Goal: Navigation & Orientation: Find specific page/section

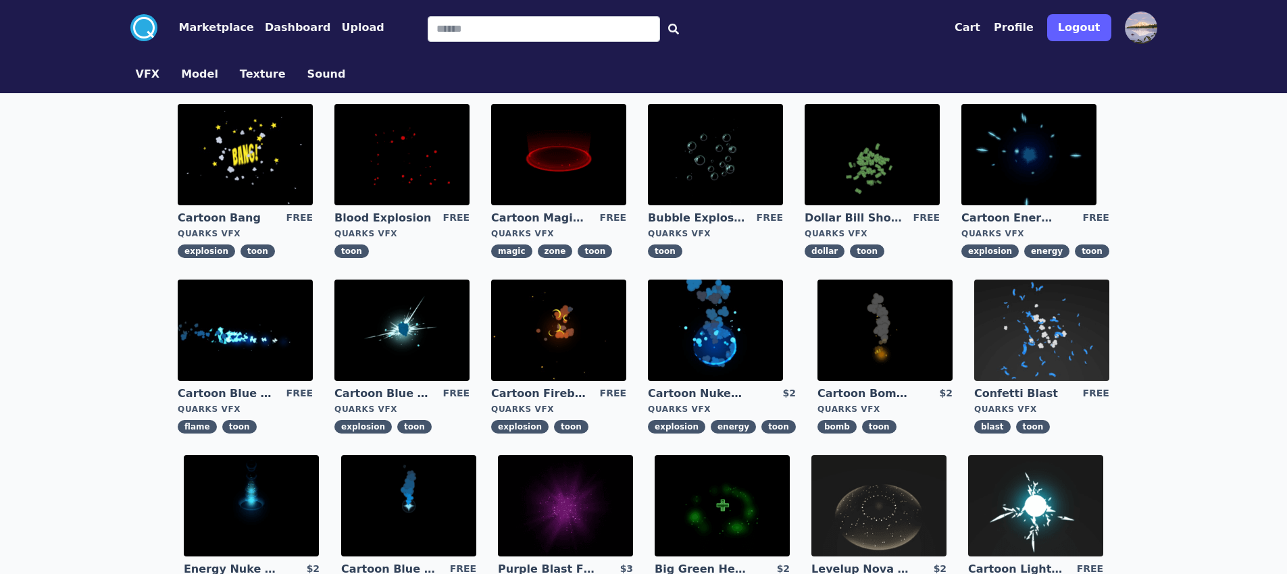
click at [125, 82] on link "VFX" at bounding box center [148, 74] width 46 height 16
click at [181, 82] on button "Model" at bounding box center [199, 74] width 37 height 16
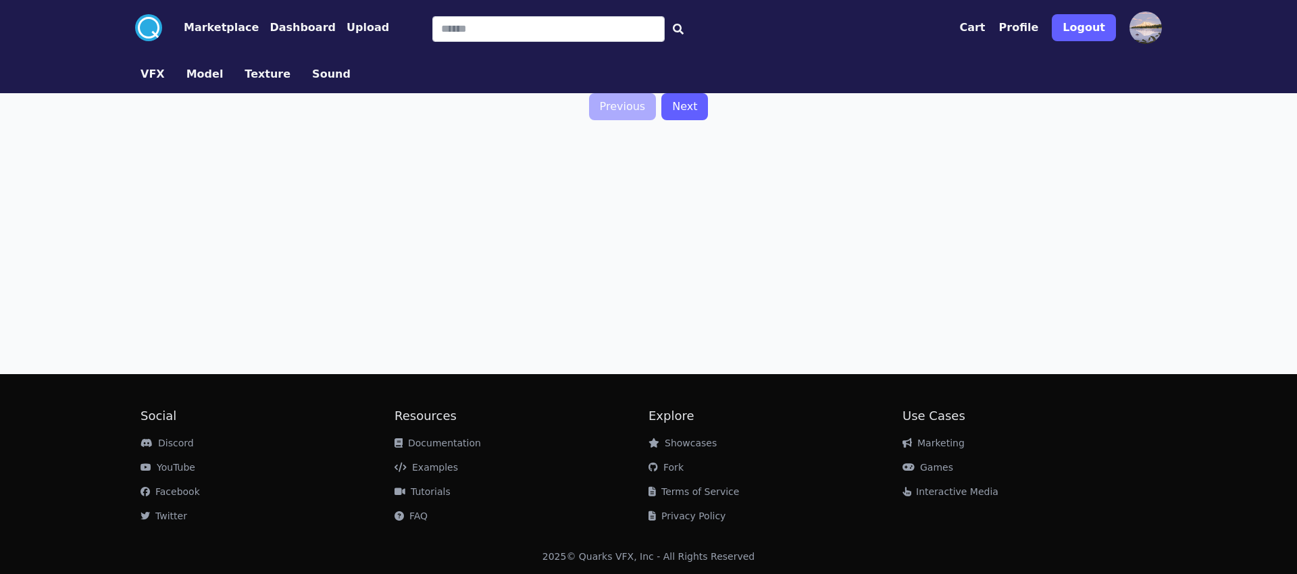
click at [312, 82] on button "Sound" at bounding box center [331, 74] width 39 height 16
click at [130, 82] on link "VFX" at bounding box center [153, 74] width 46 height 16
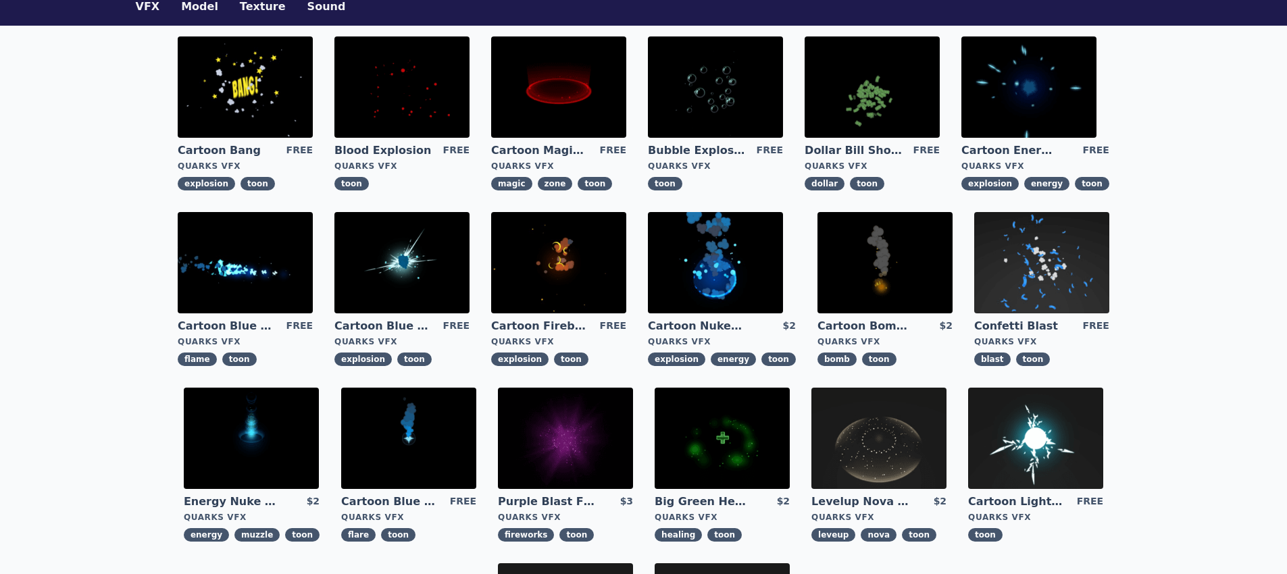
scroll to position [422, 0]
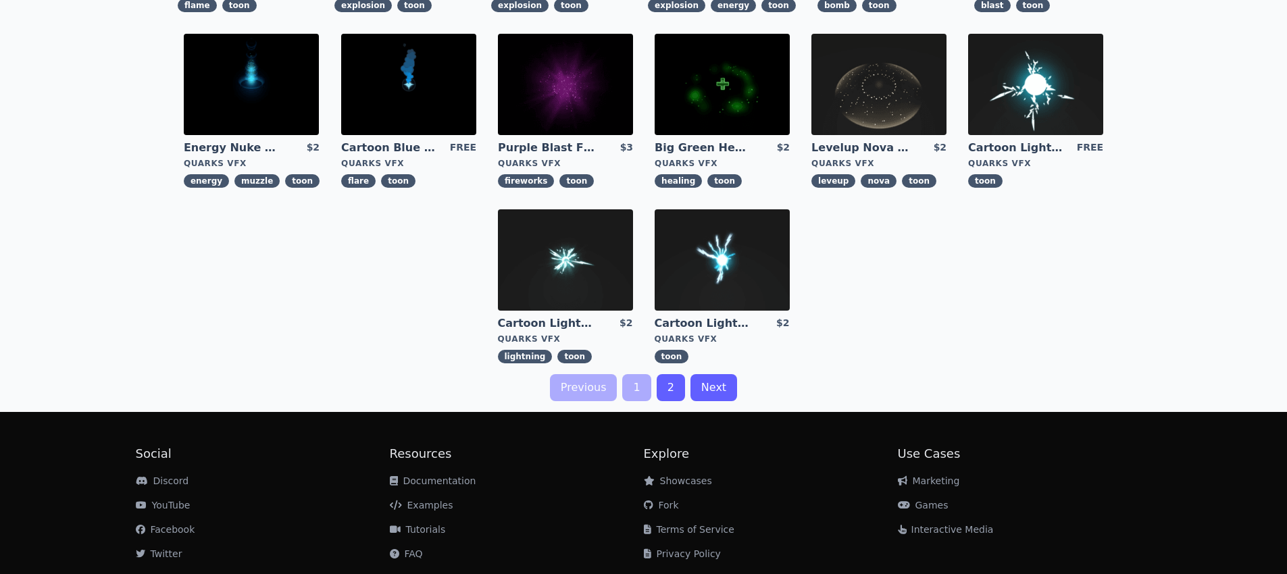
click at [713, 374] on link "Next" at bounding box center [713, 387] width 47 height 27
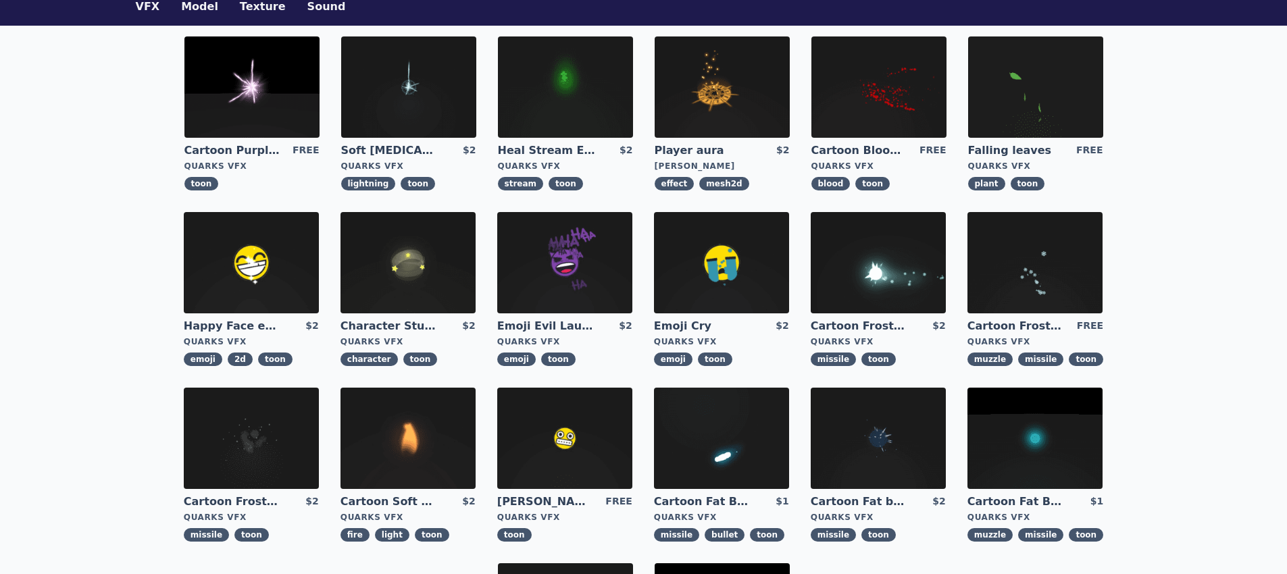
scroll to position [203, 0]
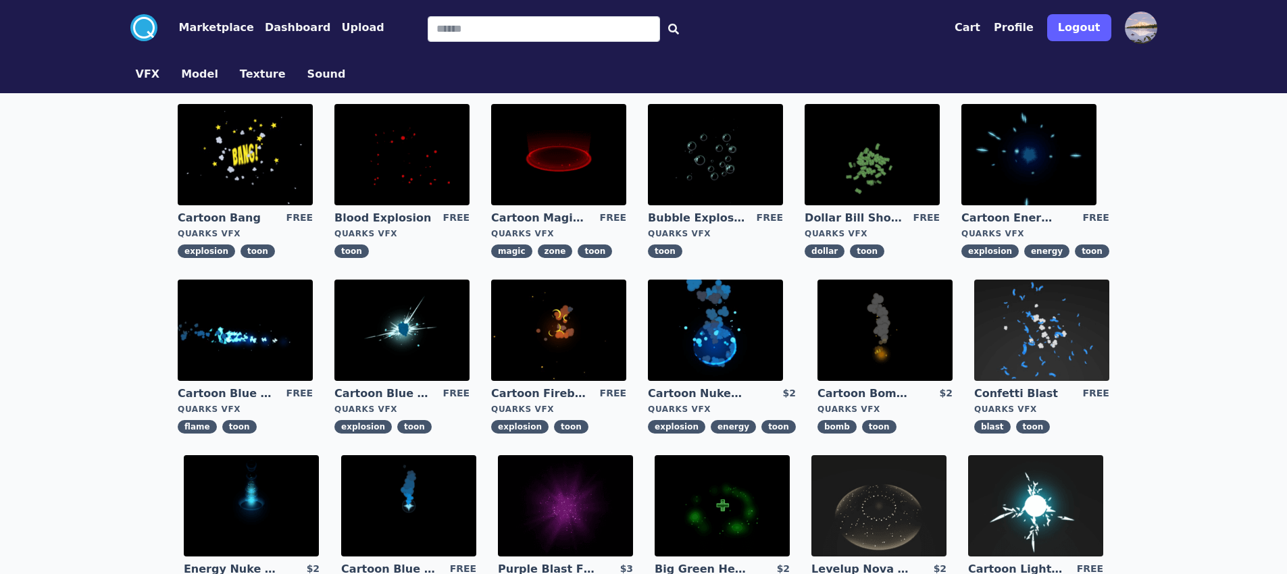
click at [265, 36] on button "Dashboard" at bounding box center [298, 28] width 66 height 16
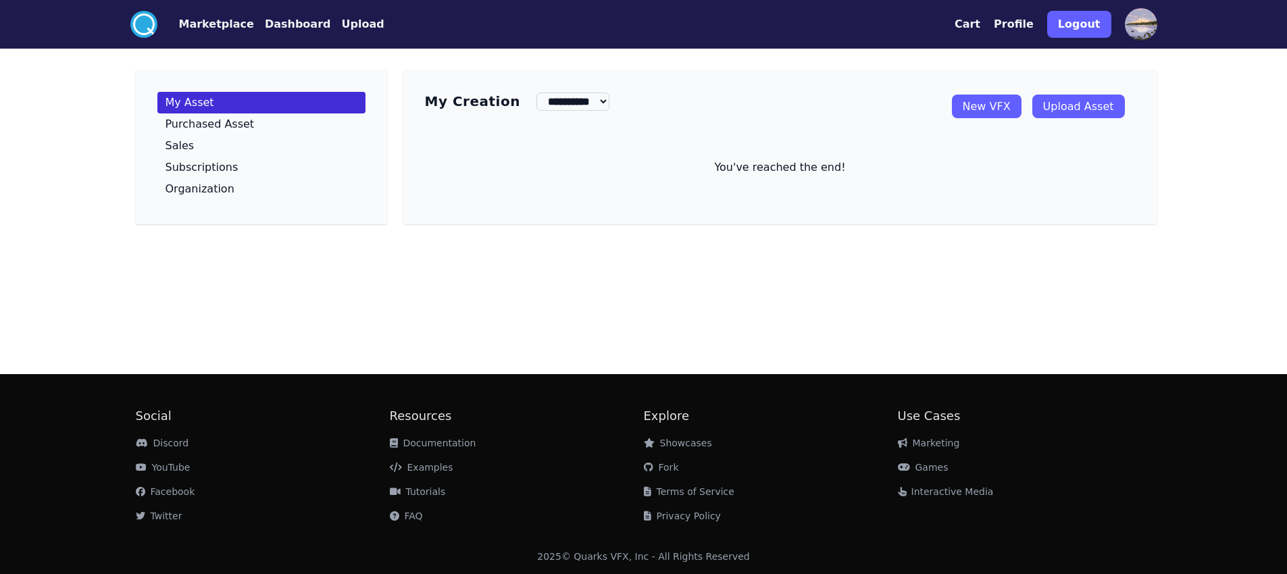
click at [179, 28] on button "Marketplace" at bounding box center [216, 24] width 75 height 16
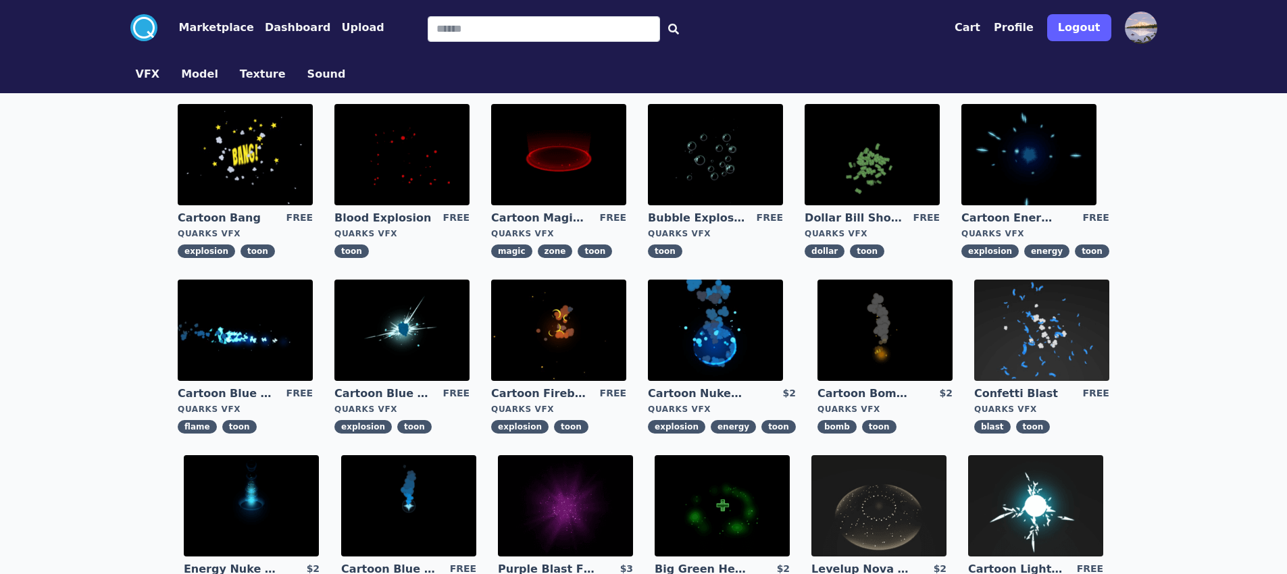
click at [1034, 31] on button "Profile" at bounding box center [1014, 28] width 40 height 16
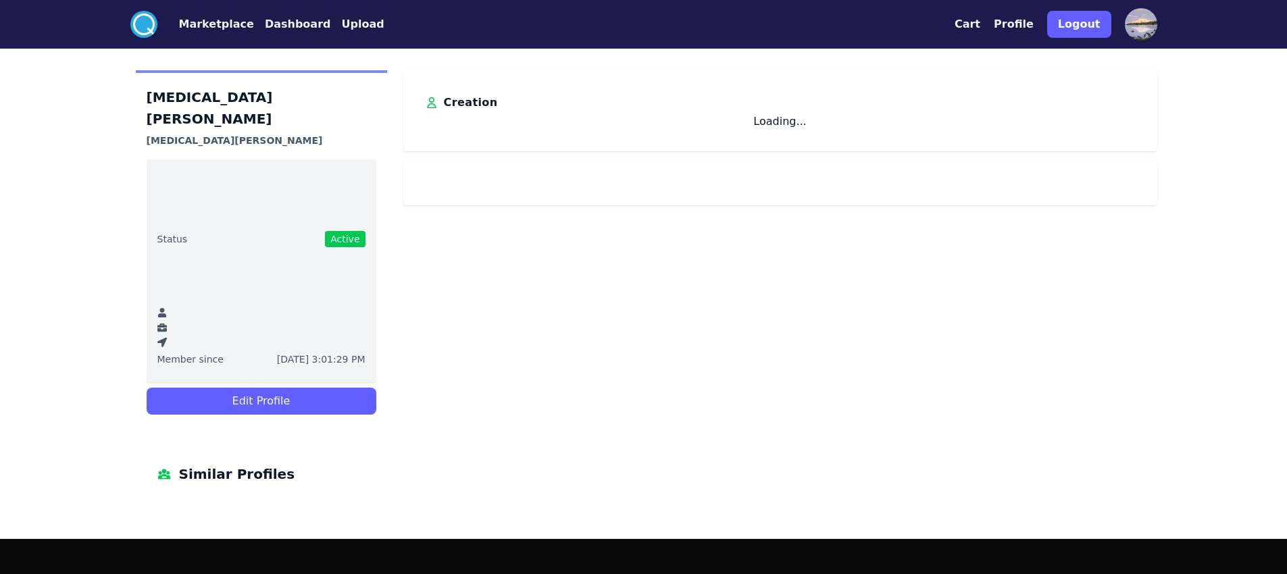
click at [1034, 32] on button "Profile" at bounding box center [1014, 24] width 40 height 16
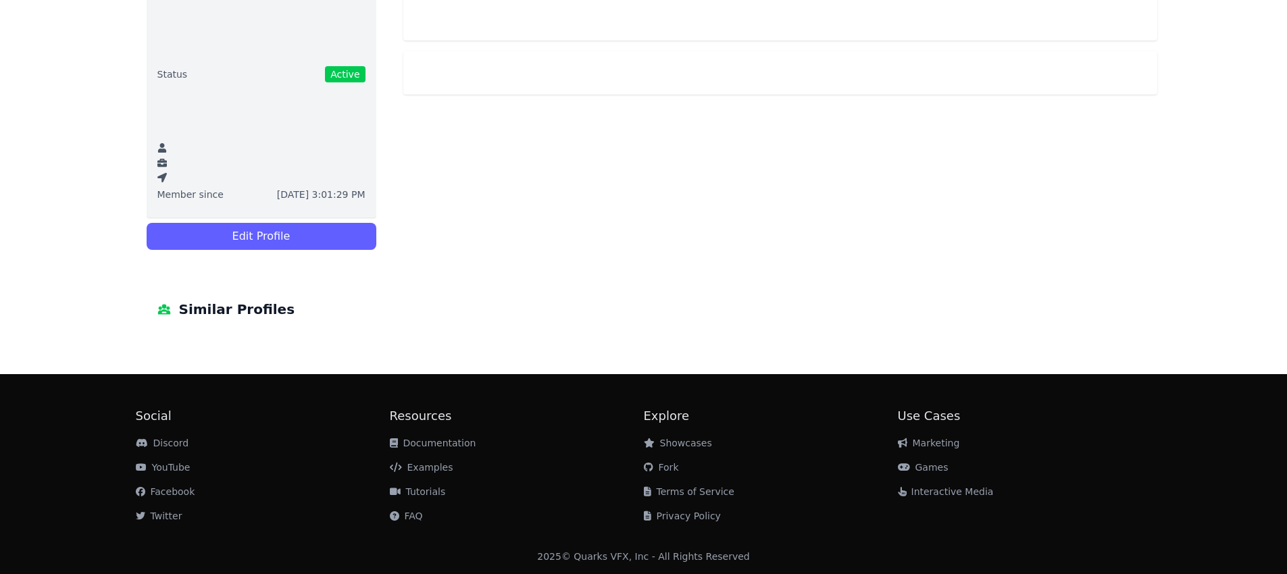
scroll to position [270, 0]
